Goal: Entertainment & Leisure: Browse casually

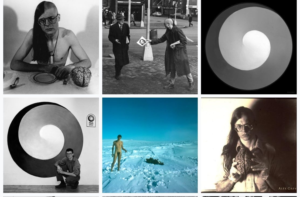
scroll to position [10657, 0]
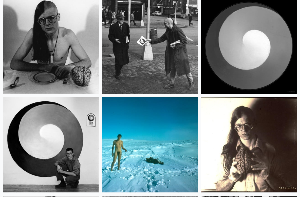
click at [67, 53] on img at bounding box center [51, 46] width 96 height 96
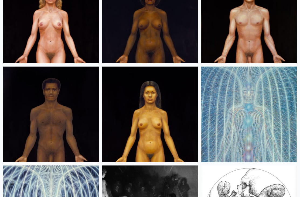
scroll to position [10078, 0]
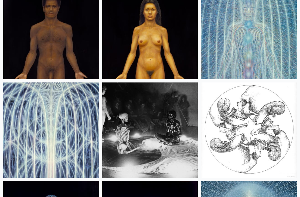
click at [67, 156] on img at bounding box center [51, 131] width 96 height 96
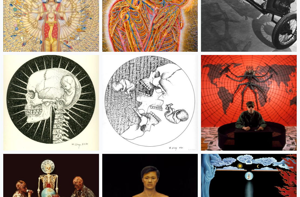
scroll to position [9606, 0]
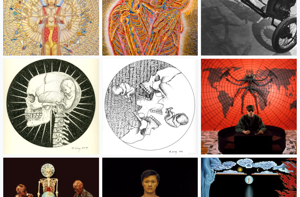
click at [71, 128] on img at bounding box center [51, 107] width 96 height 96
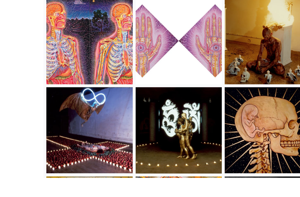
scroll to position [9383, 0]
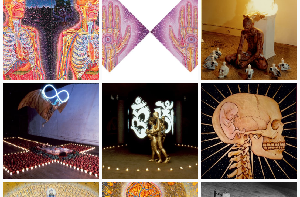
click at [87, 144] on img at bounding box center [51, 132] width 96 height 96
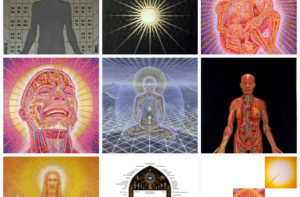
scroll to position [8685, 0]
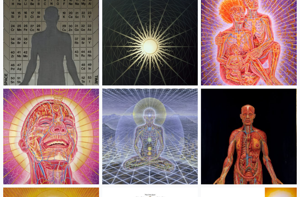
click at [177, 134] on img at bounding box center [150, 137] width 96 height 96
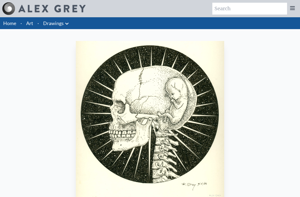
scroll to position [14, 0]
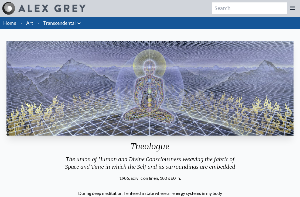
scroll to position [1, 0]
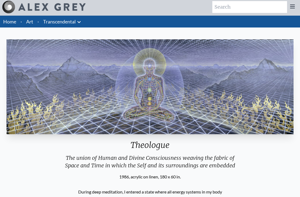
click at [202, 123] on img "17 / 33" at bounding box center [149, 87] width 287 height 95
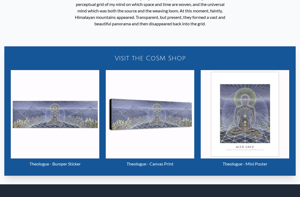
scroll to position [228, 0]
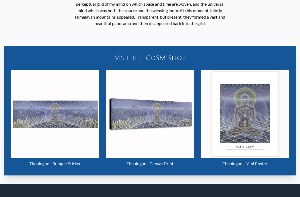
click at [156, 126] on img "17 / 33" at bounding box center [150, 114] width 89 height 89
